Goal: Task Accomplishment & Management: Complete application form

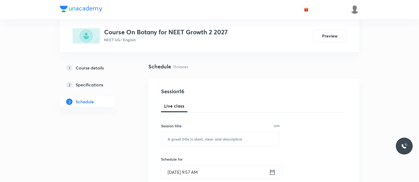
scroll to position [27, 0]
click at [180, 135] on input "text" at bounding box center [220, 137] width 118 height 13
paste input "Plant Kingdom. Topic: Algae"
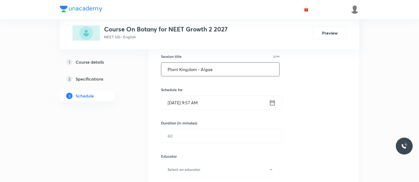
scroll to position [96, 0]
type input "Plant Kingdom - Algae"
click at [269, 103] on icon at bounding box center [272, 102] width 7 height 7
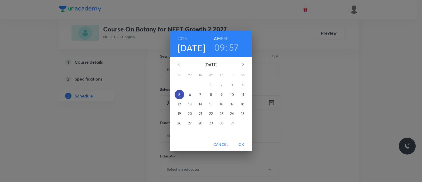
click at [178, 94] on p "5" at bounding box center [179, 94] width 2 height 5
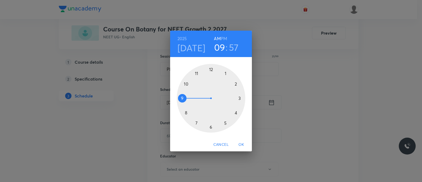
click at [185, 84] on div at bounding box center [211, 98] width 68 height 68
click at [210, 70] on div at bounding box center [211, 98] width 68 height 68
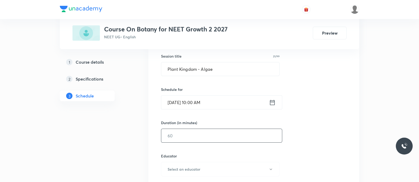
click at [183, 132] on input "text" at bounding box center [221, 135] width 121 height 13
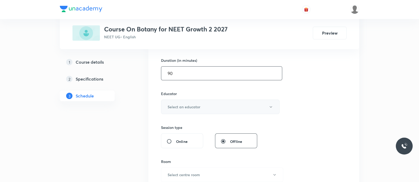
scroll to position [159, 0]
type input "90"
click at [186, 104] on h6 "Select an educator" at bounding box center [184, 107] width 33 height 6
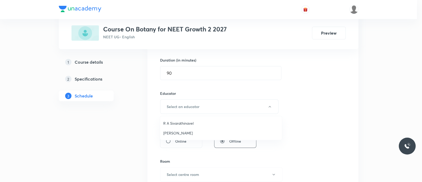
click at [179, 120] on span "R A Sivarathinavel" at bounding box center [220, 123] width 115 height 6
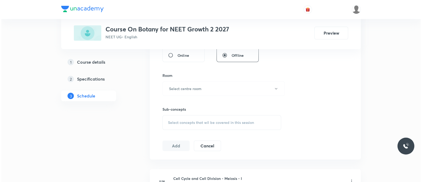
scroll to position [247, 0]
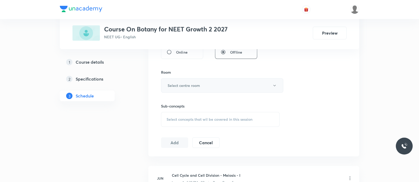
click at [179, 86] on h6 "Select centre room" at bounding box center [184, 85] width 32 height 6
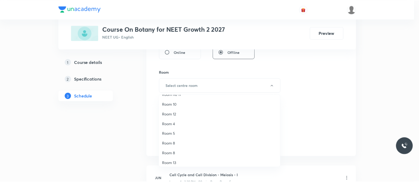
scroll to position [27, 0]
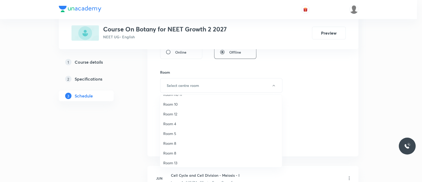
click at [173, 132] on span "Room 5" at bounding box center [220, 133] width 115 height 6
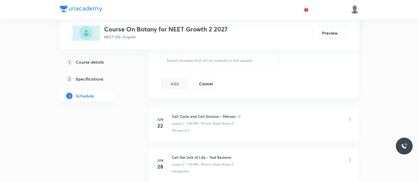
scroll to position [307, 0]
click at [178, 58] on span "Select concepts that wil be covered in this session" at bounding box center [210, 60] width 86 height 4
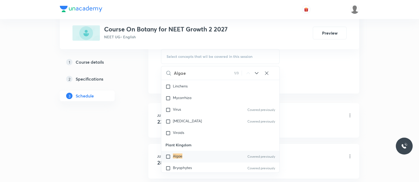
scroll to position [275, 0]
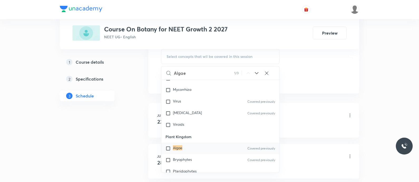
type input "Algae"
click at [168, 147] on input "checkbox" at bounding box center [168, 147] width 7 height 5
checkbox input "true"
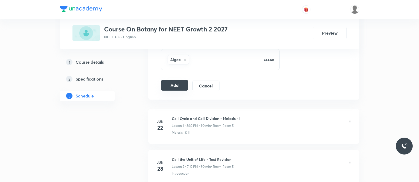
click at [178, 84] on button "Add" at bounding box center [174, 85] width 27 height 11
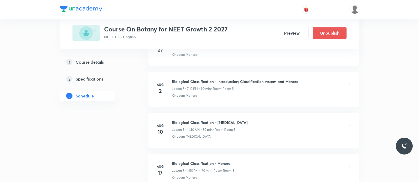
scroll to position [651, 0]
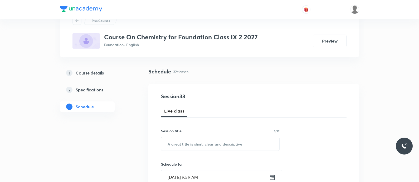
scroll to position [22, 0]
click at [218, 144] on input "text" at bounding box center [220, 142] width 118 height 13
paste input "Atoms and molecules Topic: Mole concept"
click at [215, 144] on input "Atoms and Molecules - Mole Concept" at bounding box center [220, 142] width 118 height 13
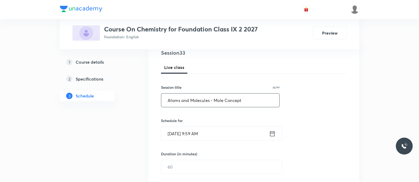
scroll to position [66, 0]
type input "Atoms and Molecules - Mole Concept"
click at [271, 130] on icon at bounding box center [272, 132] width 5 height 5
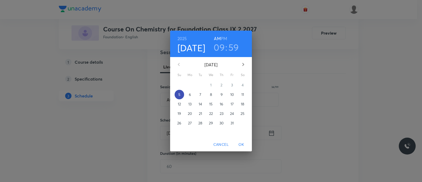
click at [180, 95] on p "5" at bounding box center [179, 94] width 2 height 5
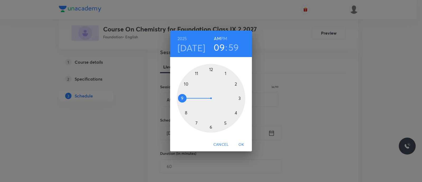
click at [236, 85] on div at bounding box center [211, 98] width 68 height 68
click at [223, 39] on h6 "PM" at bounding box center [224, 38] width 6 height 7
click at [211, 126] on div at bounding box center [211, 98] width 68 height 68
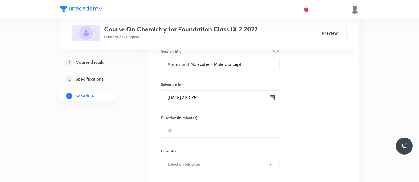
scroll to position [102, 0]
click at [211, 126] on input "text" at bounding box center [221, 129] width 121 height 13
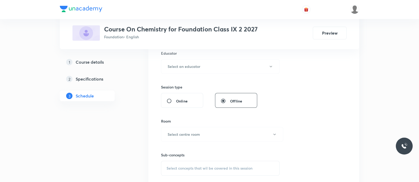
scroll to position [200, 0]
type input "50"
click at [185, 65] on h6 "Select an educator" at bounding box center [184, 65] width 33 height 6
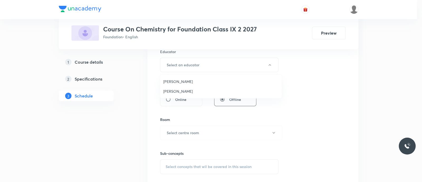
click at [184, 91] on span "[PERSON_NAME]" at bounding box center [220, 91] width 115 height 6
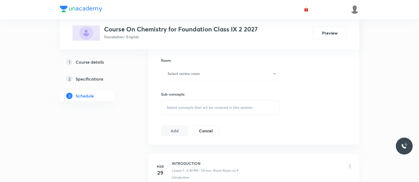
scroll to position [259, 0]
click at [195, 72] on h6 "Select centre room" at bounding box center [184, 74] width 32 height 6
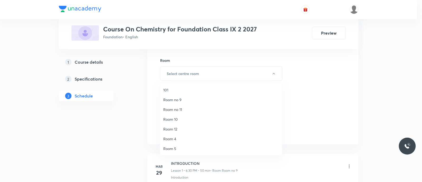
click at [182, 108] on span "Room no 11" at bounding box center [220, 109] width 115 height 6
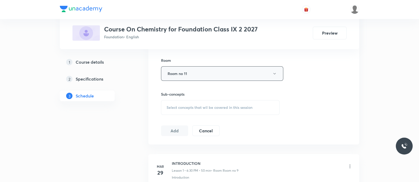
click at [187, 72] on button "Room no 11" at bounding box center [222, 73] width 122 height 14
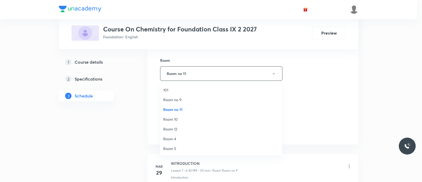
click at [180, 97] on span "Room no 9" at bounding box center [220, 100] width 115 height 6
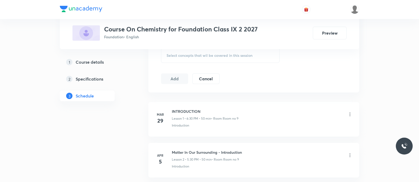
scroll to position [315, 0]
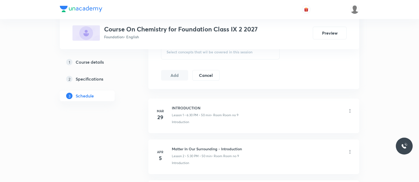
click at [174, 55] on div "Select concepts that wil be covered in this session" at bounding box center [220, 52] width 119 height 15
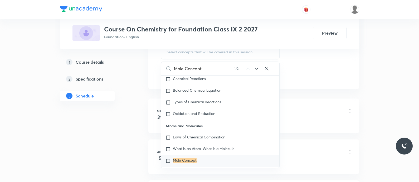
scroll to position [706, 0]
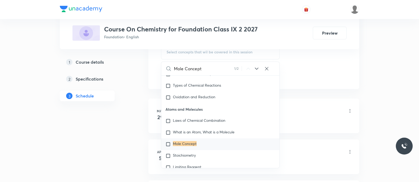
type input "Mole Concept"
click at [186, 141] on mark "Mole Concept" at bounding box center [185, 143] width 24 height 5
checkbox input "true"
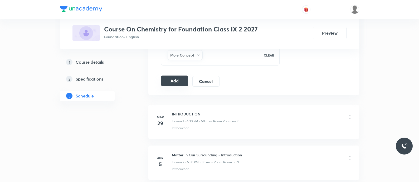
click at [179, 82] on button "Add" at bounding box center [174, 80] width 27 height 11
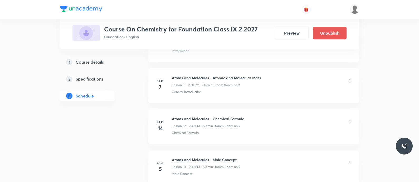
scroll to position [1343, 0]
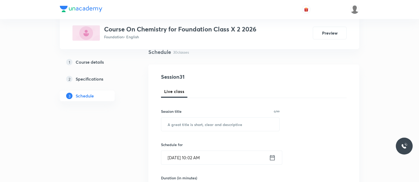
scroll to position [53, 0]
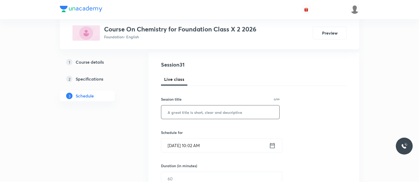
click at [193, 108] on input "text" at bounding box center [220, 111] width 118 height 13
paste input "carbon and its compounds Topic: properties of carbon"
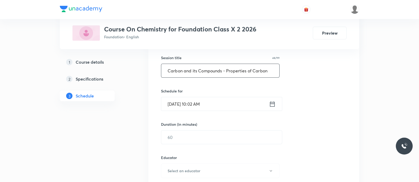
scroll to position [95, 0]
type input "Carbon and its Compounds - Properties of Carbon"
click at [240, 107] on input "Oct 5, 2025, 10:02 AM" at bounding box center [215, 102] width 108 height 13
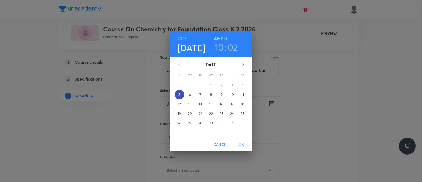
click at [179, 92] on p "5" at bounding box center [179, 94] width 2 height 5
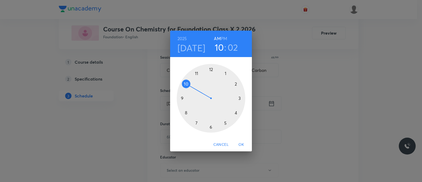
click at [239, 99] on div at bounding box center [211, 98] width 68 height 68
click at [211, 126] on div at bounding box center [211, 98] width 68 height 68
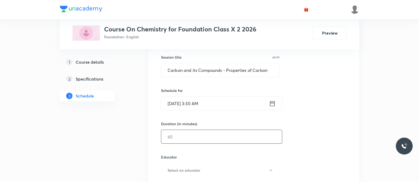
click at [209, 135] on input "text" at bounding box center [221, 136] width 121 height 13
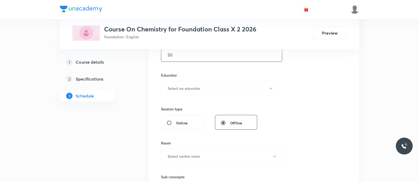
scroll to position [182, 0]
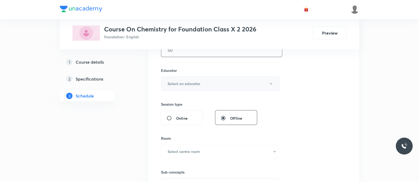
type input "50"
click at [191, 82] on h6 "Select an educator" at bounding box center [184, 84] width 33 height 6
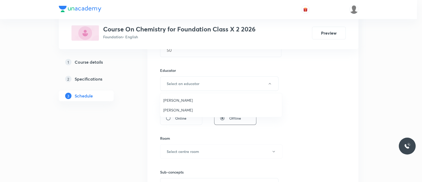
click at [179, 112] on span "[PERSON_NAME]" at bounding box center [220, 110] width 115 height 6
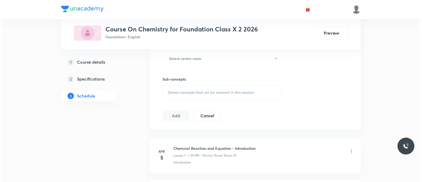
scroll to position [280, 0]
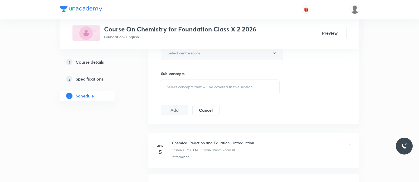
click at [182, 52] on h6 "Select centre room" at bounding box center [184, 53] width 32 height 6
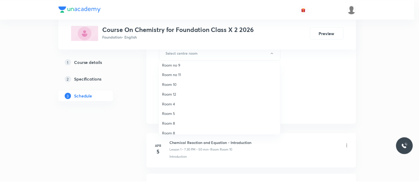
scroll to position [12, 0]
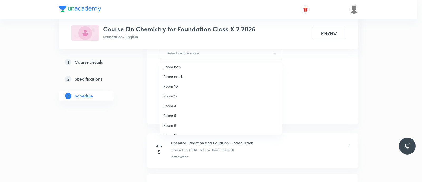
click at [176, 86] on span "Room 10" at bounding box center [220, 86] width 115 height 6
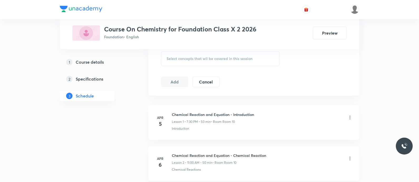
scroll to position [308, 0]
click at [173, 55] on div "Select concepts that wil be covered in this session" at bounding box center [220, 58] width 119 height 15
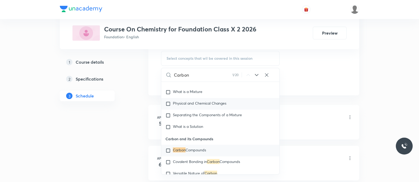
scroll to position [409, 0]
type input "Carbon"
click at [195, 148] on span "Compounds" at bounding box center [195, 148] width 21 height 5
checkbox input "true"
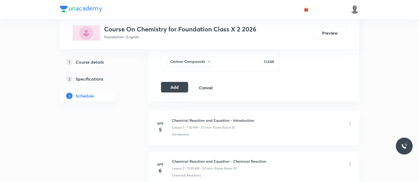
click at [175, 87] on button "Add" at bounding box center [174, 87] width 27 height 11
